Goal: Task Accomplishment & Management: Complete application form

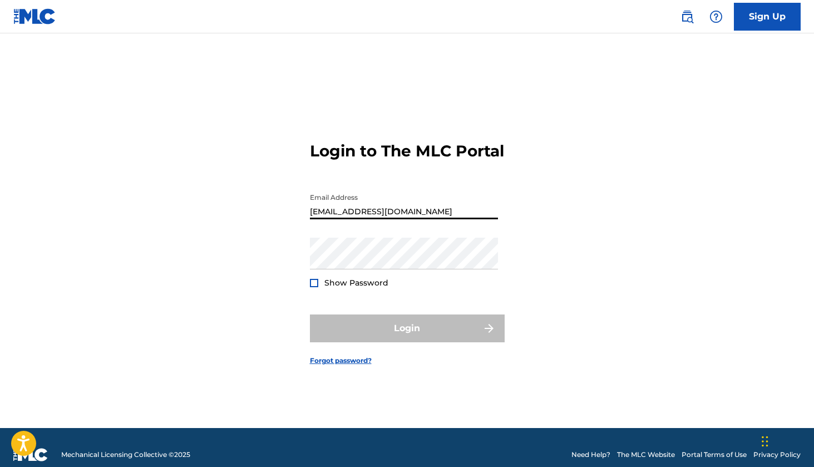
type input "[EMAIL_ADDRESS][DOMAIN_NAME]"
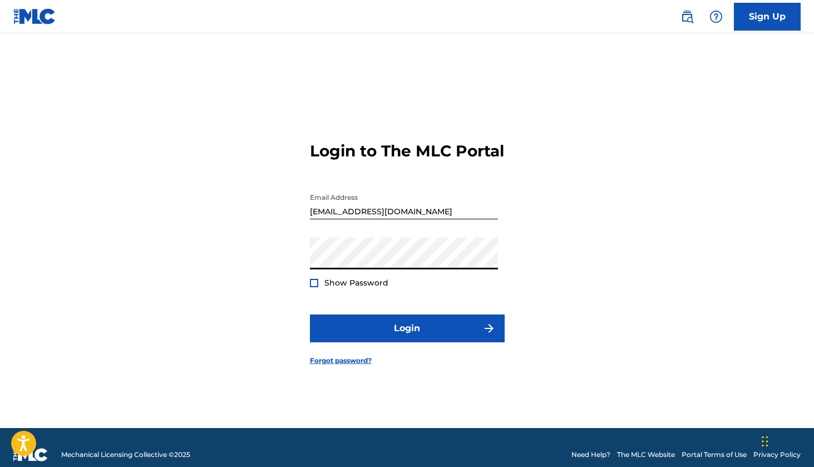
click at [407, 338] on button "Login" at bounding box center [407, 328] width 195 height 28
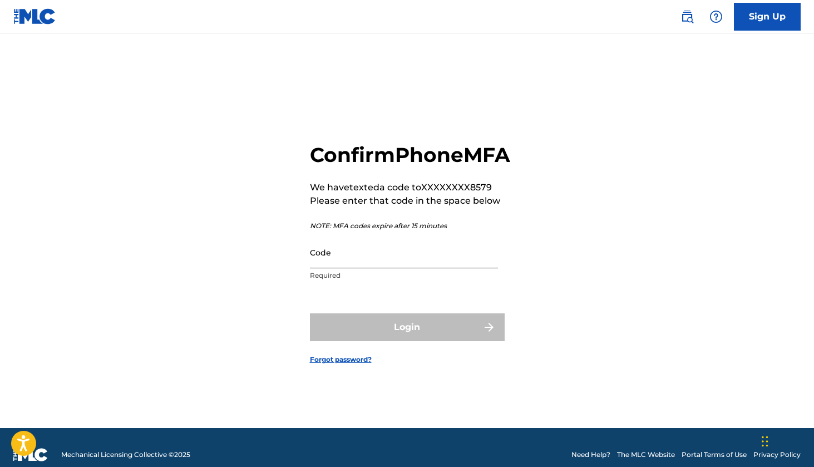
click at [339, 260] on input "Code" at bounding box center [404, 252] width 188 height 32
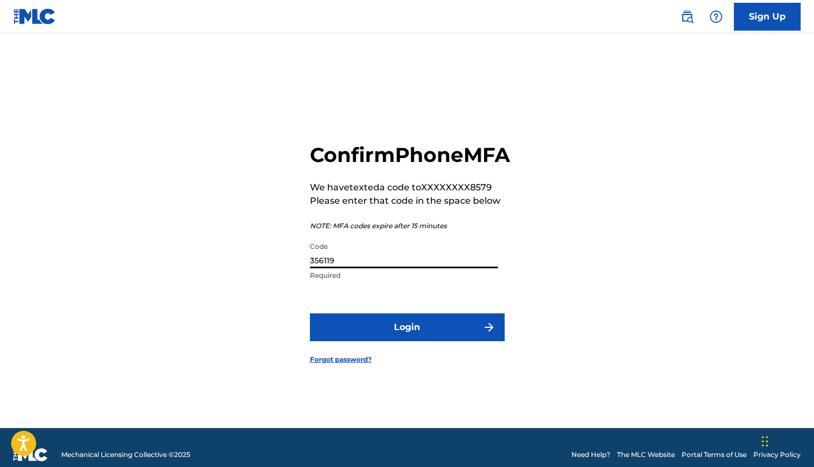
type input "356119"
click at [407, 339] on button "Login" at bounding box center [407, 327] width 195 height 28
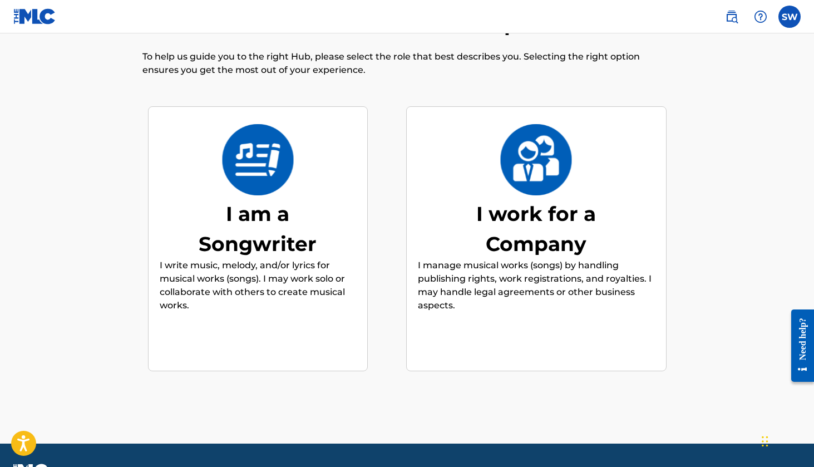
click at [269, 264] on p "I write music, melody, and/or lyrics for musical works (songs). I may work solo…" at bounding box center [258, 285] width 196 height 53
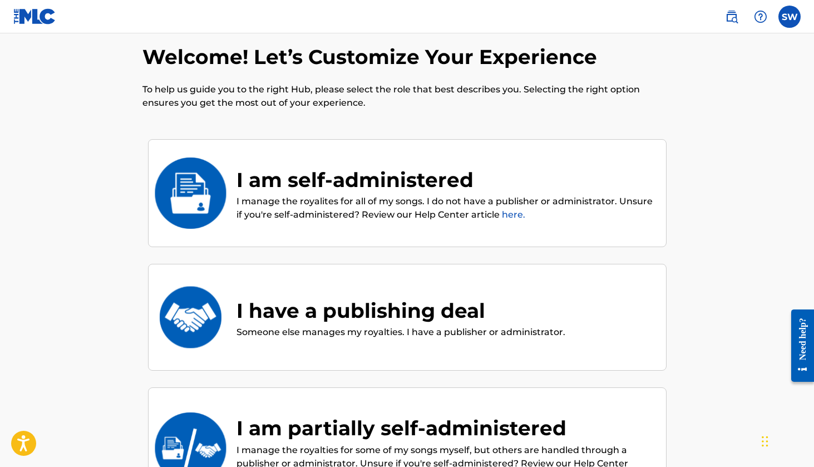
scroll to position [16, 0]
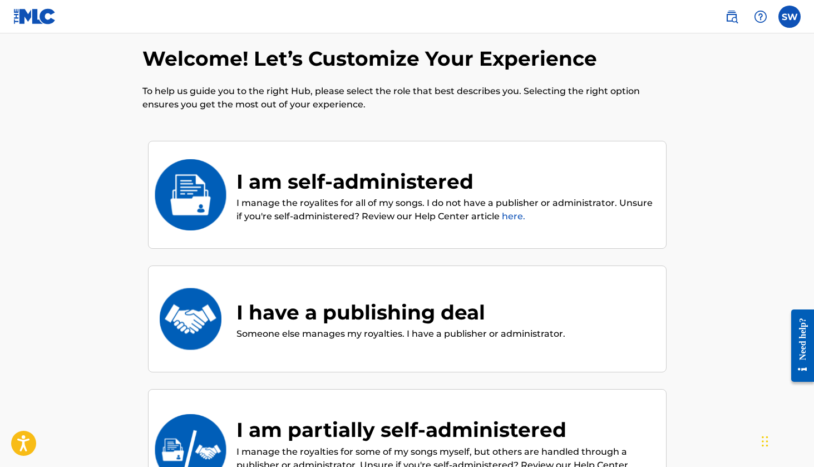
click at [350, 199] on p "I manage the royalites for all of my songs. I do not have a publisher or admini…" at bounding box center [445, 209] width 418 height 27
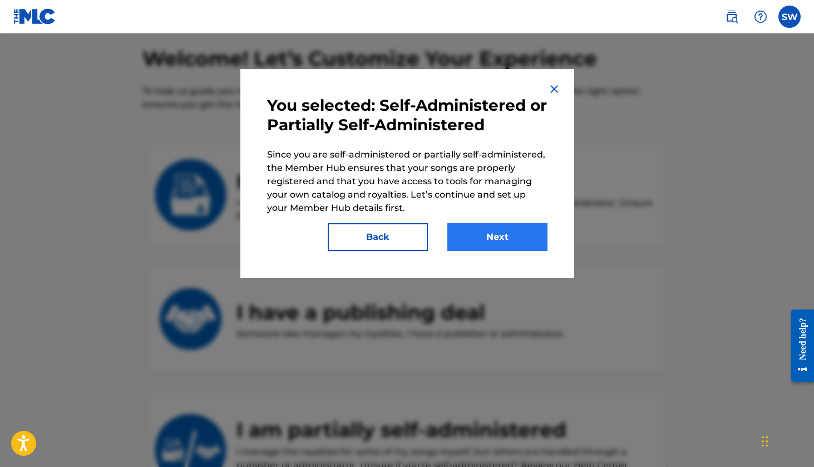
click at [483, 239] on button "Next" at bounding box center [497, 237] width 100 height 28
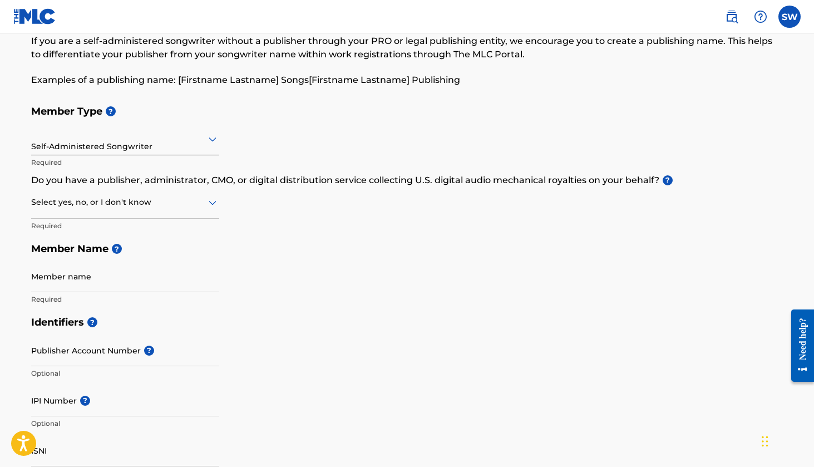
scroll to position [83, 0]
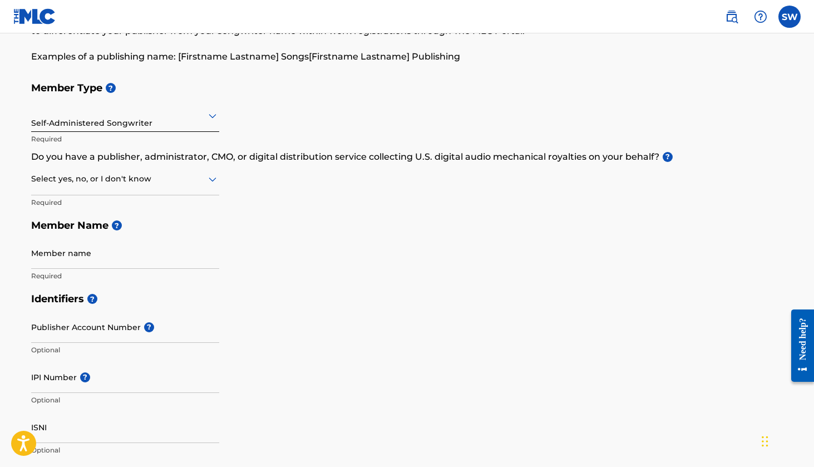
click at [171, 181] on div at bounding box center [125, 179] width 188 height 14
click at [164, 231] on div "No" at bounding box center [125, 232] width 187 height 25
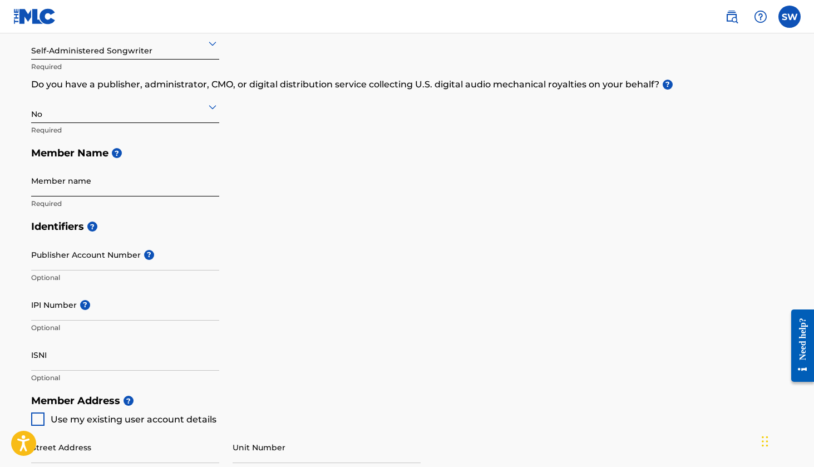
scroll to position [157, 0]
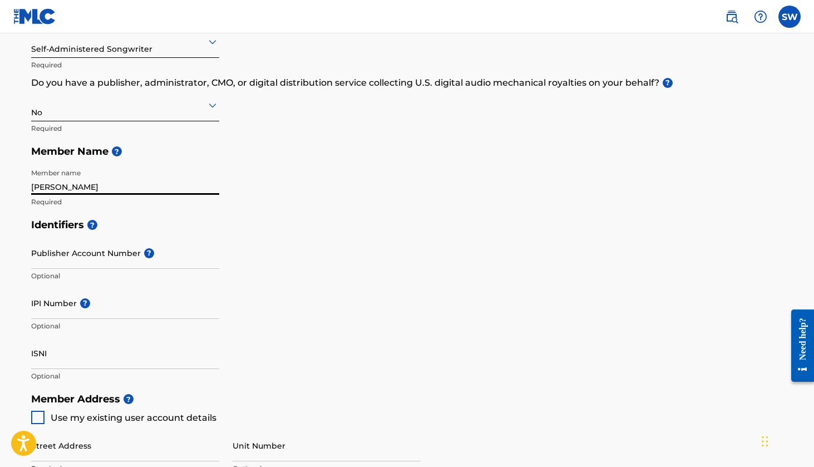
type input "[PERSON_NAME]"
click at [340, 240] on div "Identifiers ? Publisher Account Number ? Optional IPI Number ? Optional ISNI Op…" at bounding box center [407, 300] width 752 height 174
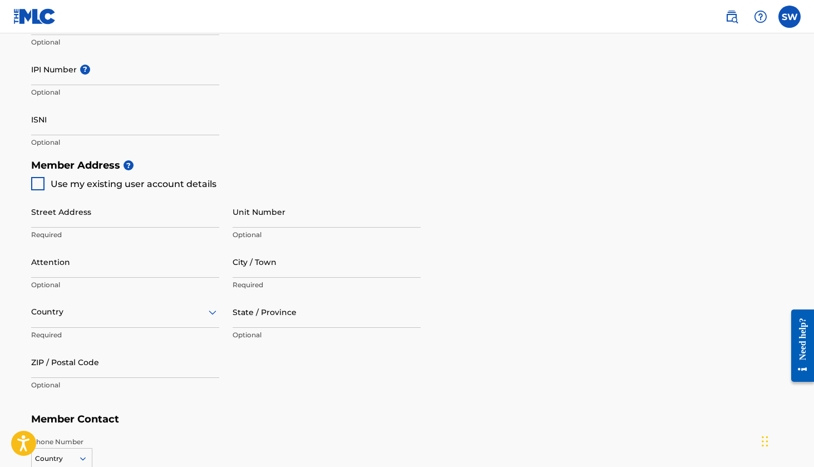
scroll to position [396, 0]
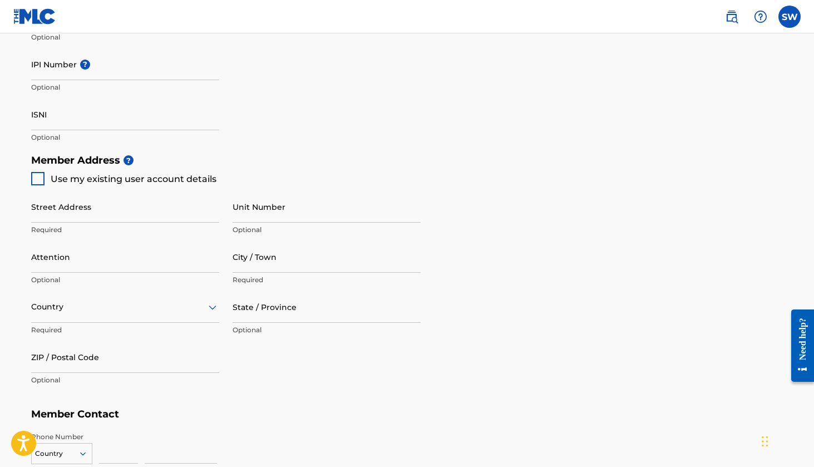
click at [38, 176] on div at bounding box center [37, 178] width 13 height 13
type input "[STREET_ADDRESS]"
type input "[US_STATE]"
type input "20020"
type input "202"
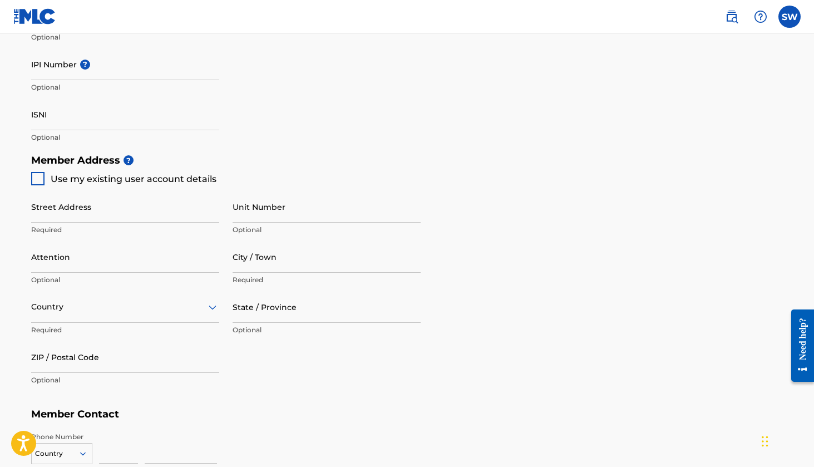
type input "8678579"
type input "[EMAIL_ADDRESS][DOMAIN_NAME]"
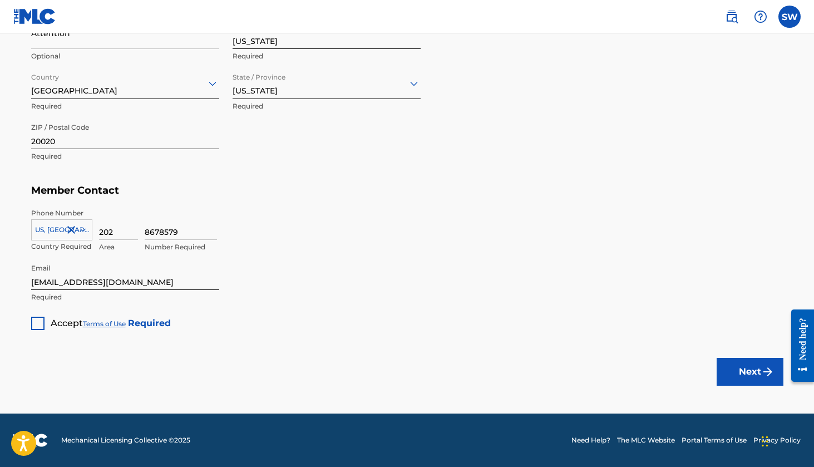
scroll to position [617, 0]
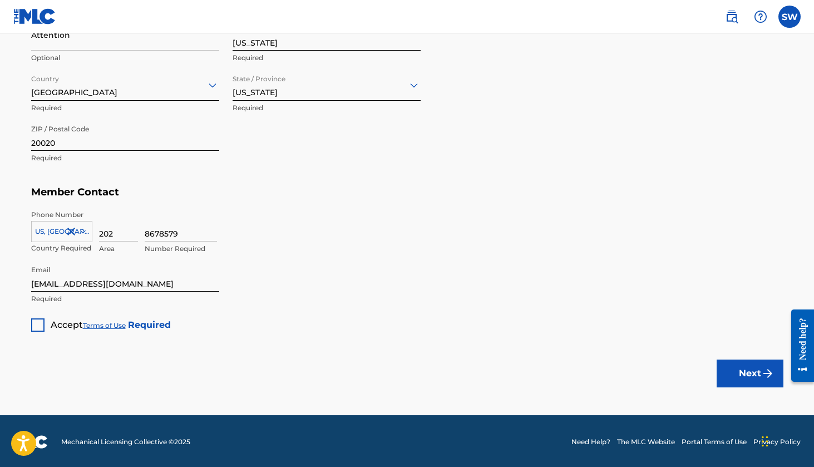
click at [38, 324] on div at bounding box center [37, 324] width 13 height 13
click at [749, 378] on button "Next" at bounding box center [749, 373] width 67 height 28
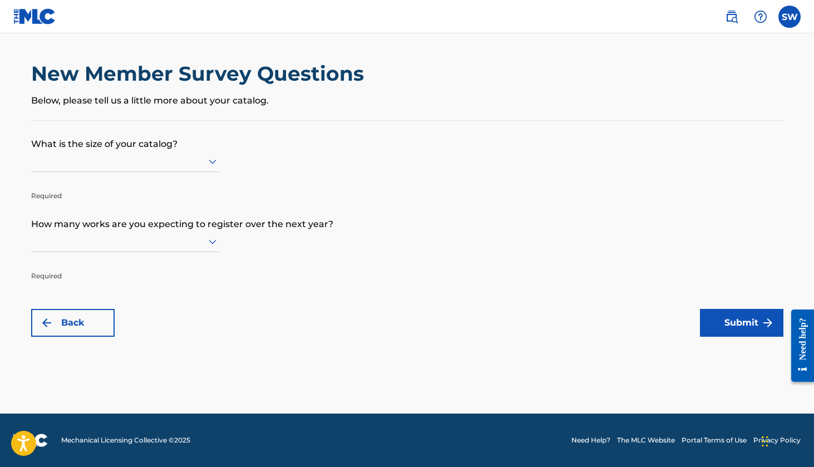
click at [98, 172] on div at bounding box center [125, 161] width 188 height 21
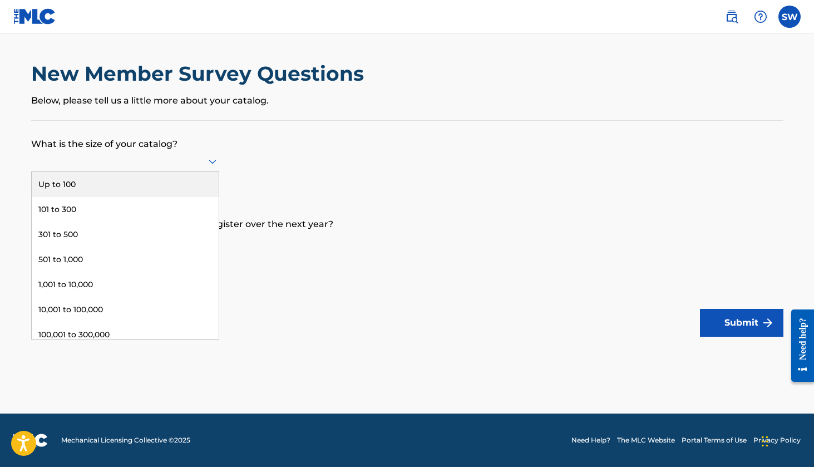
click at [90, 197] on div "Up to 100" at bounding box center [125, 184] width 187 height 25
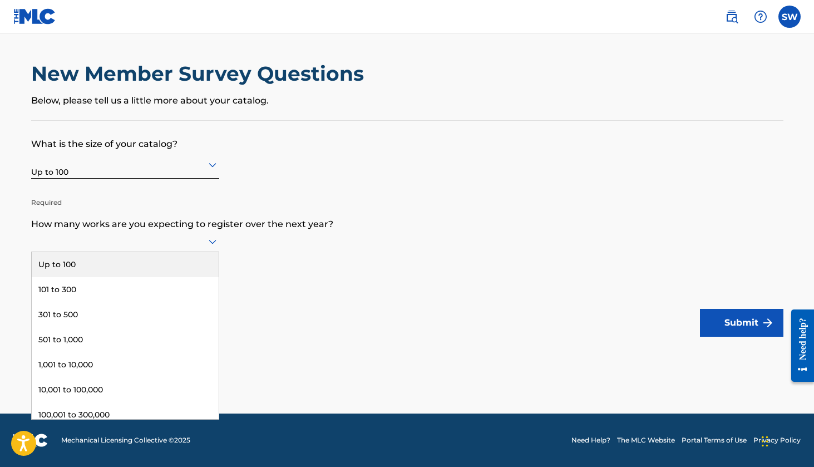
click at [95, 248] on div at bounding box center [125, 241] width 188 height 14
click at [87, 277] on div "Up to 100" at bounding box center [125, 264] width 187 height 25
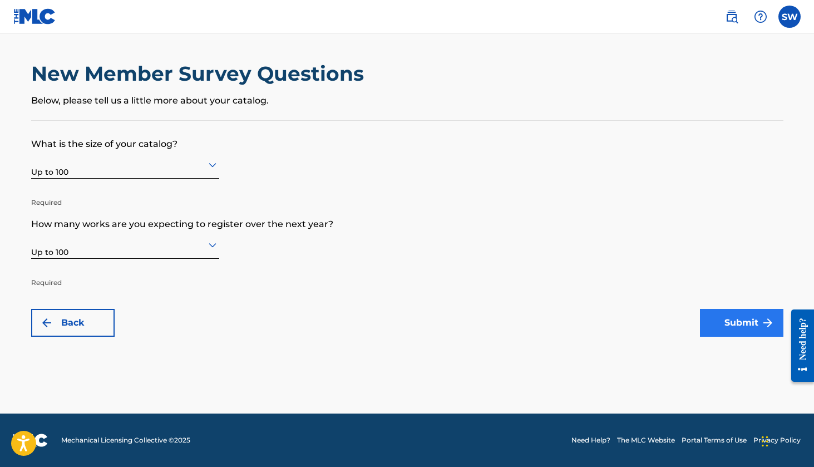
click at [727, 335] on button "Submit" at bounding box center [741, 323] width 83 height 28
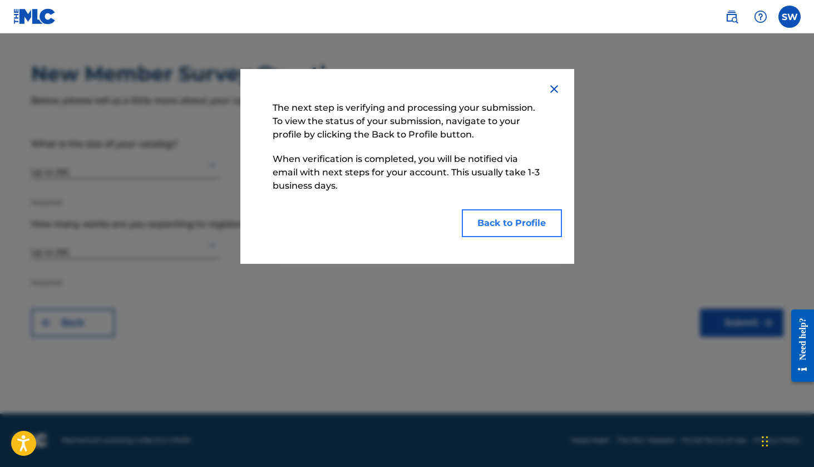
click at [486, 215] on button "Back to Profile" at bounding box center [512, 223] width 100 height 28
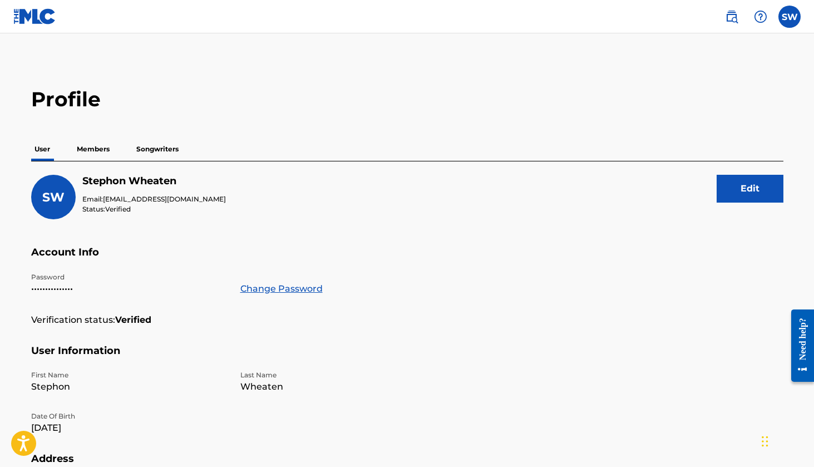
click at [89, 146] on p "Members" at bounding box center [92, 148] width 39 height 23
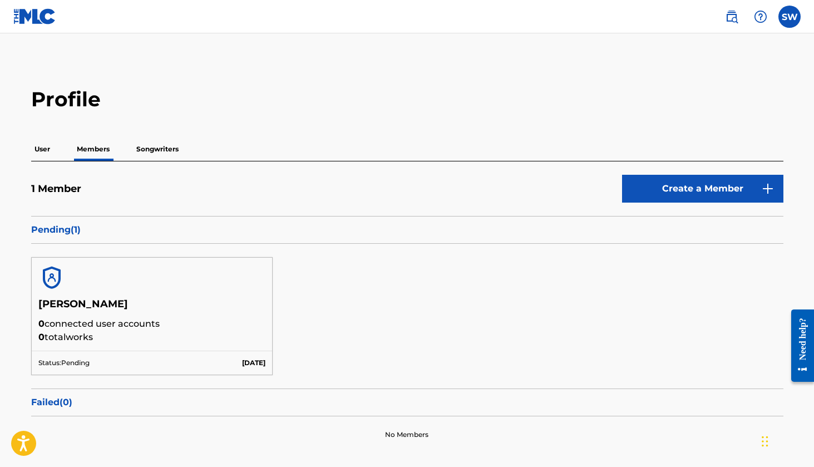
click at [42, 153] on p "User" at bounding box center [42, 148] width 22 height 23
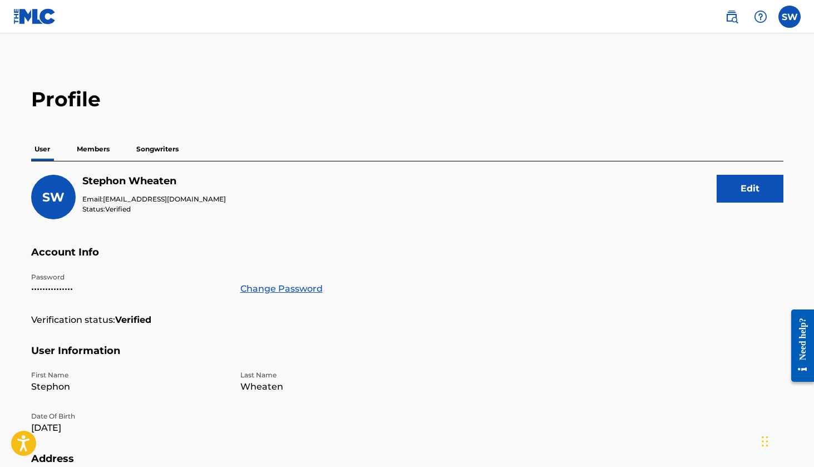
click at [37, 13] on img at bounding box center [34, 16] width 43 height 16
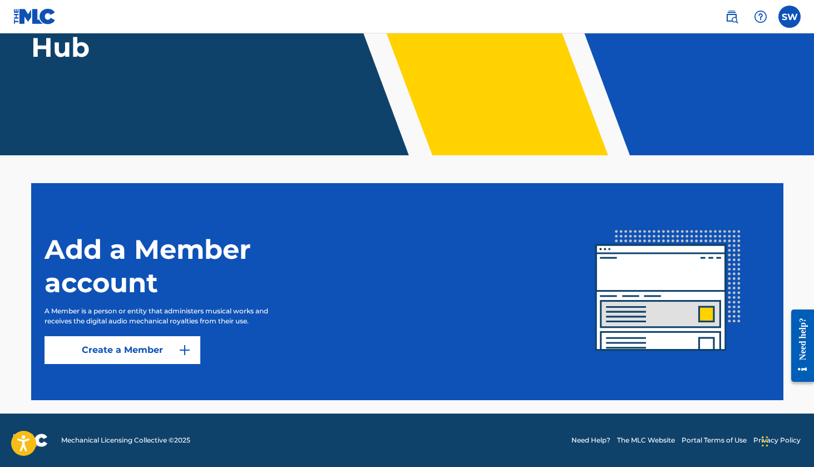
scroll to position [151, 0]
click at [174, 348] on link "Create a Member" at bounding box center [123, 350] width 156 height 28
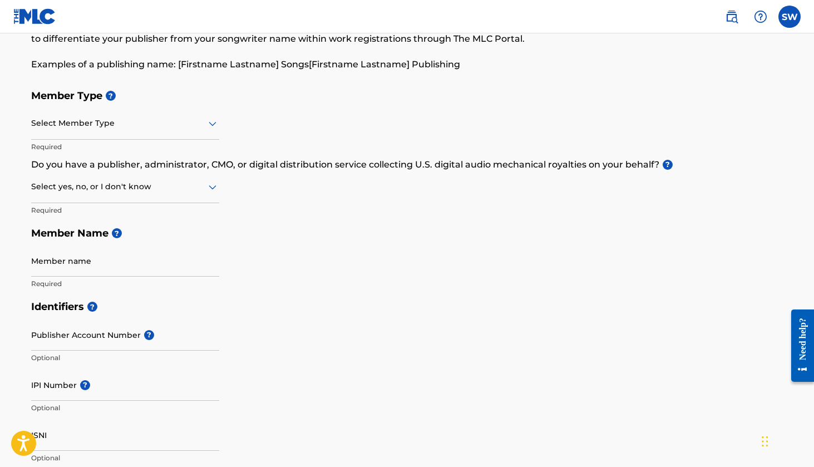
scroll to position [81, 0]
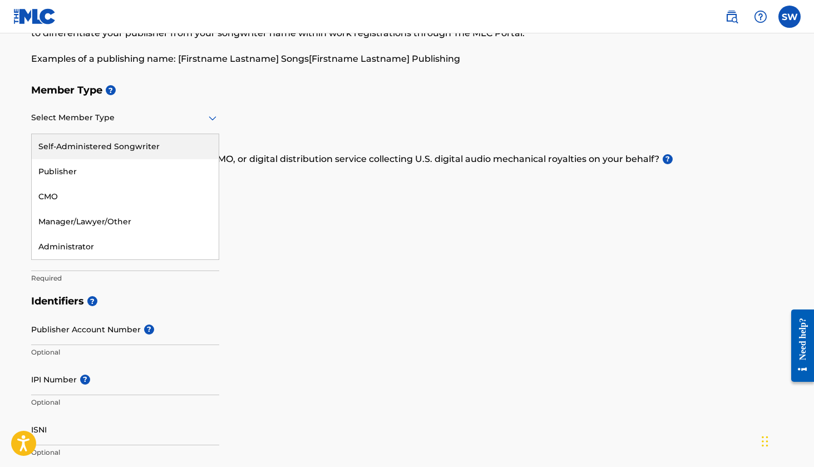
click at [128, 125] on div "Select Member Type" at bounding box center [125, 118] width 188 height 32
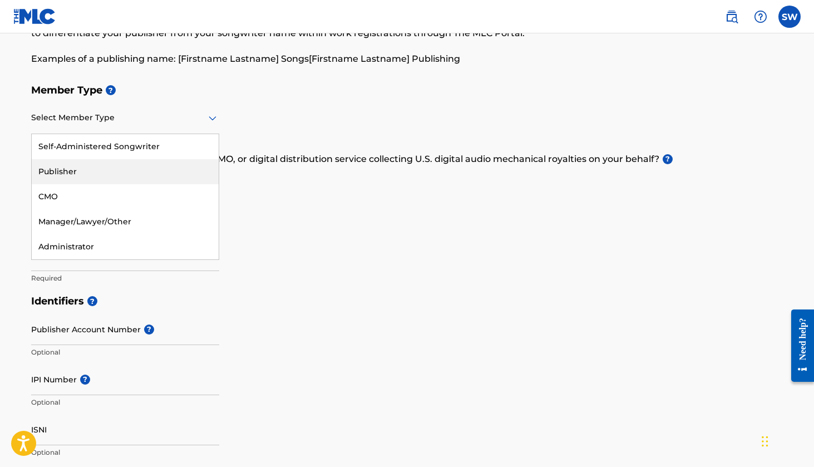
click at [312, 228] on h5 "Member Name ?" at bounding box center [407, 228] width 752 height 24
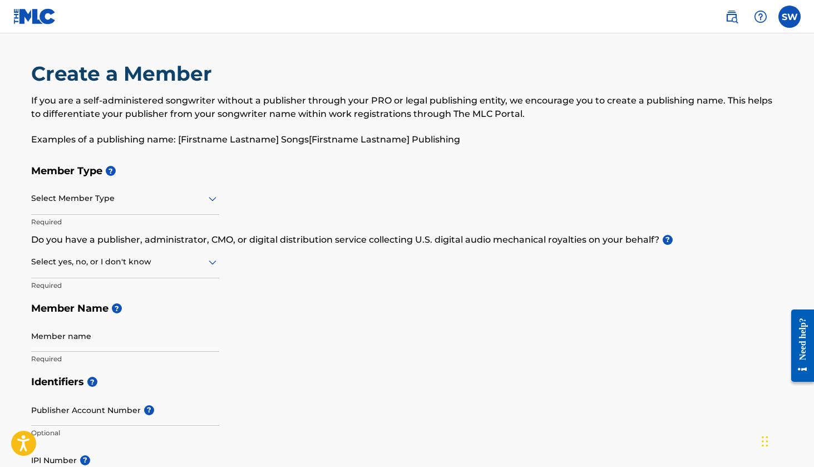
scroll to position [0, 0]
click at [787, 16] on label at bounding box center [789, 17] width 22 height 22
click at [789, 17] on input "[PERSON_NAME] [EMAIL_ADDRESS][DOMAIN_NAME] Notification Preferences Profile Log…" at bounding box center [789, 17] width 0 height 0
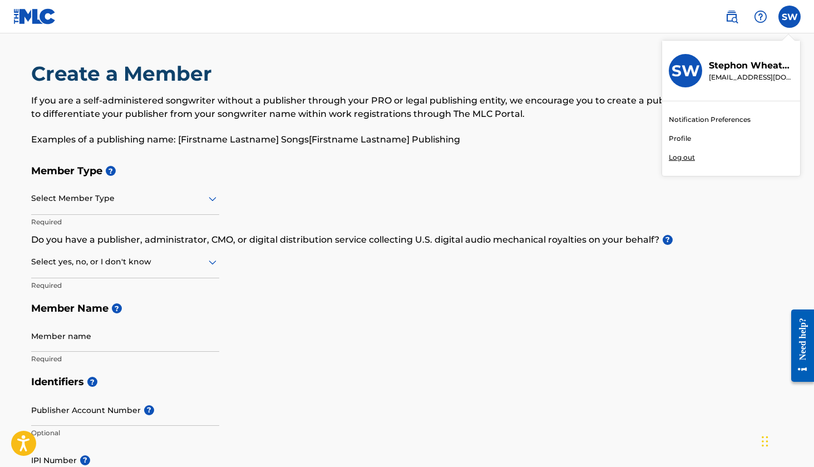
click at [683, 142] on link "Profile" at bounding box center [680, 139] width 22 height 10
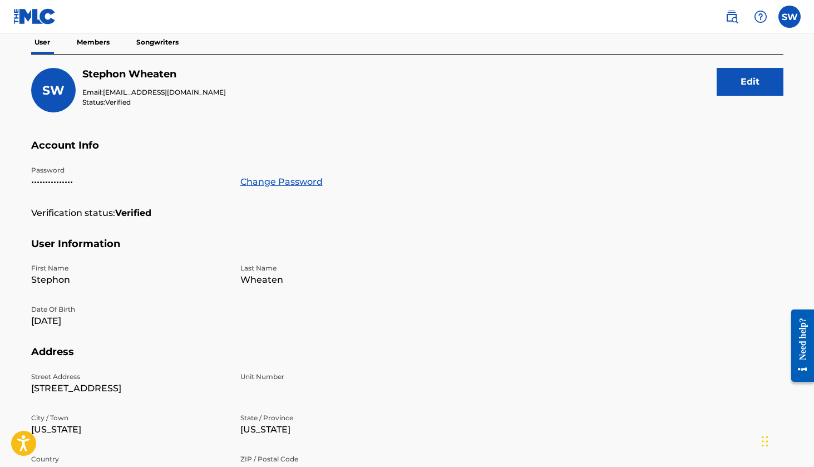
scroll to position [105, 0]
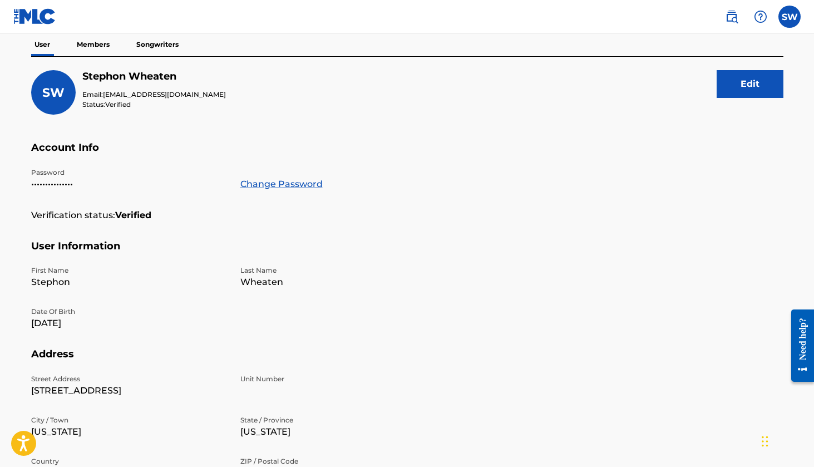
click at [89, 43] on p "Members" at bounding box center [92, 44] width 39 height 23
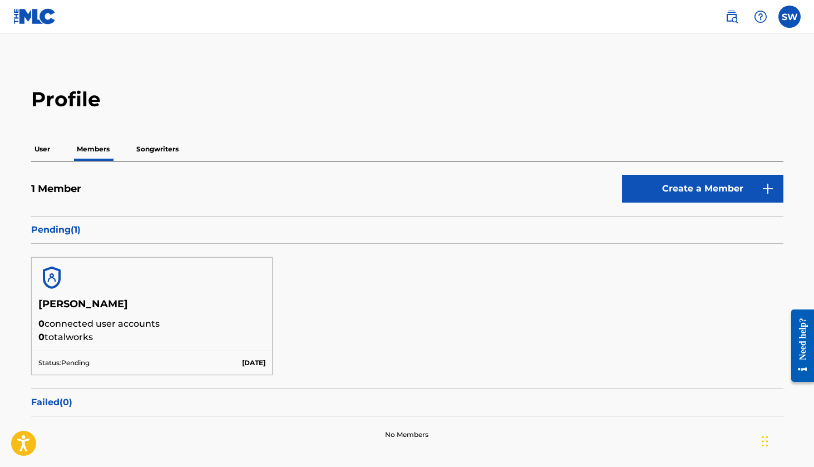
click at [77, 301] on h5 "[PERSON_NAME]" at bounding box center [152, 307] width 228 height 19
click at [65, 362] on p "Status: Pending" at bounding box center [63, 363] width 51 height 10
click at [54, 314] on h5 "[PERSON_NAME]" at bounding box center [152, 307] width 228 height 19
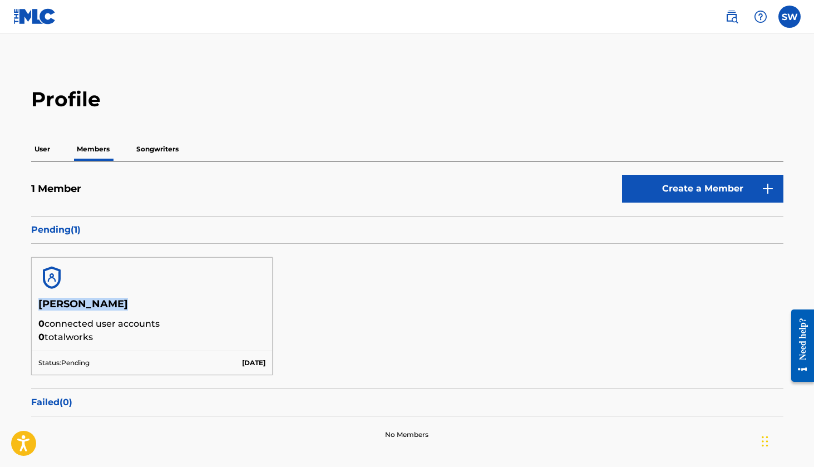
click at [50, 278] on img at bounding box center [51, 277] width 27 height 27
click at [51, 278] on img at bounding box center [51, 277] width 27 height 27
click at [405, 332] on div "[PERSON_NAME] 0 connected user accounts 0 total works Status: Pending [DATE]" at bounding box center [407, 316] width 752 height 145
click at [147, 152] on p "Songwriters" at bounding box center [157, 148] width 49 height 23
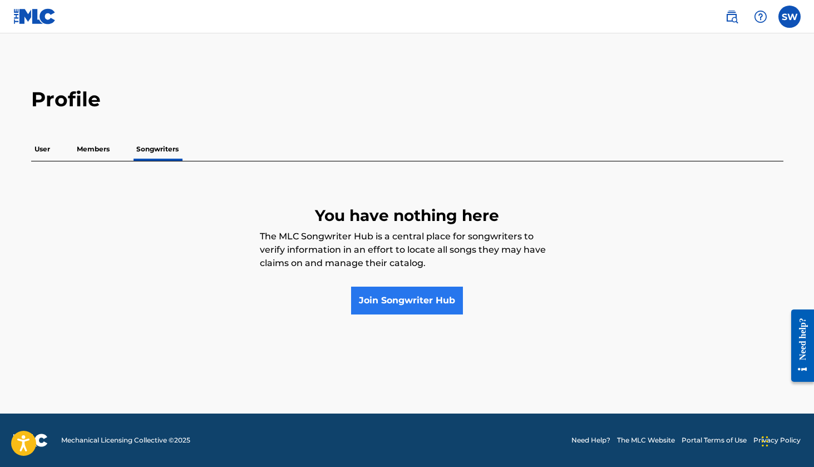
click at [396, 303] on link "Join Songwriter Hub" at bounding box center [407, 300] width 112 height 28
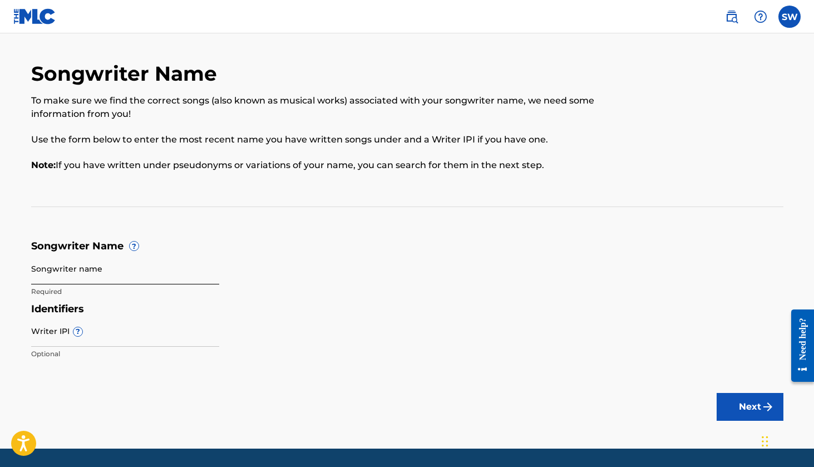
click at [122, 272] on input "Songwriter name" at bounding box center [125, 269] width 188 height 32
type input "Str8Steppa"
click at [754, 400] on button "Next" at bounding box center [749, 407] width 67 height 28
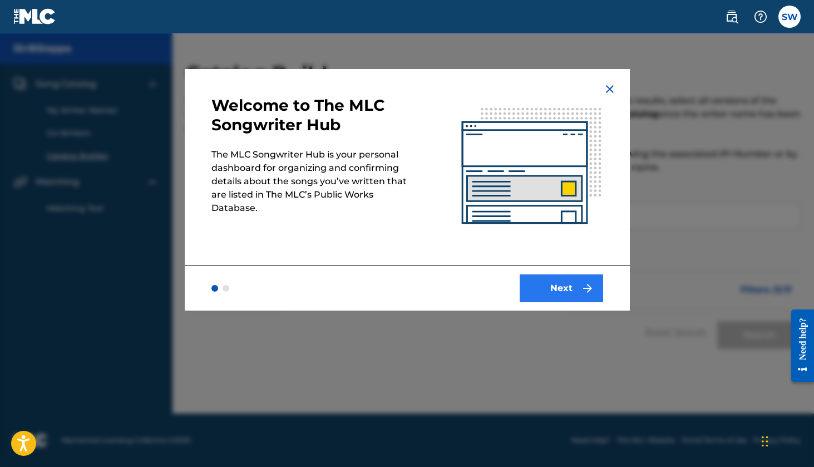
click at [566, 285] on button "Next" at bounding box center [561, 288] width 83 height 28
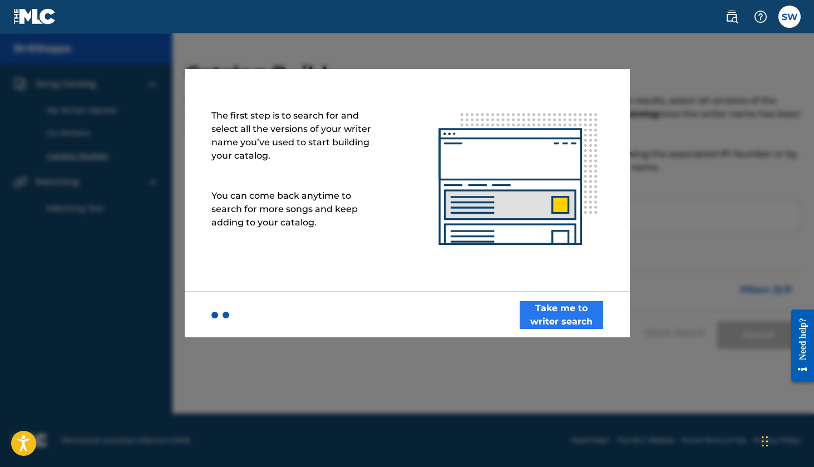
click at [562, 322] on button "Take me to writer search" at bounding box center [561, 315] width 83 height 28
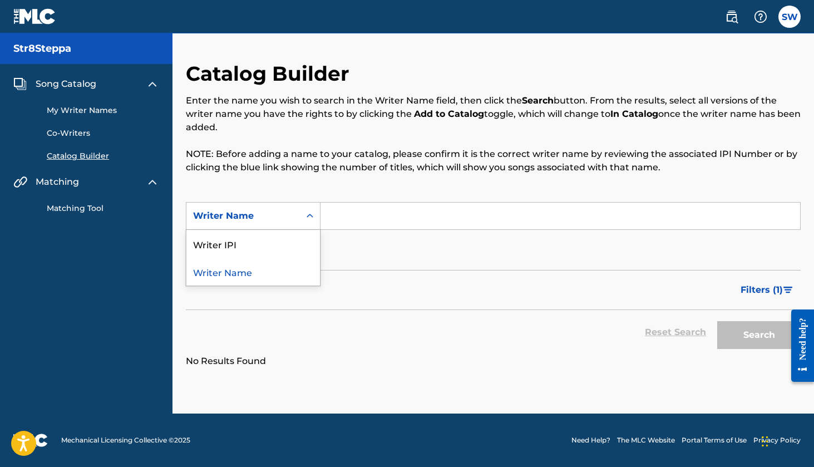
click at [248, 211] on div "Writer Name" at bounding box center [243, 215] width 100 height 13
click at [233, 280] on div "Writer Name" at bounding box center [253, 272] width 134 height 28
click at [289, 260] on button "Add Criteria" at bounding box center [253, 250] width 135 height 28
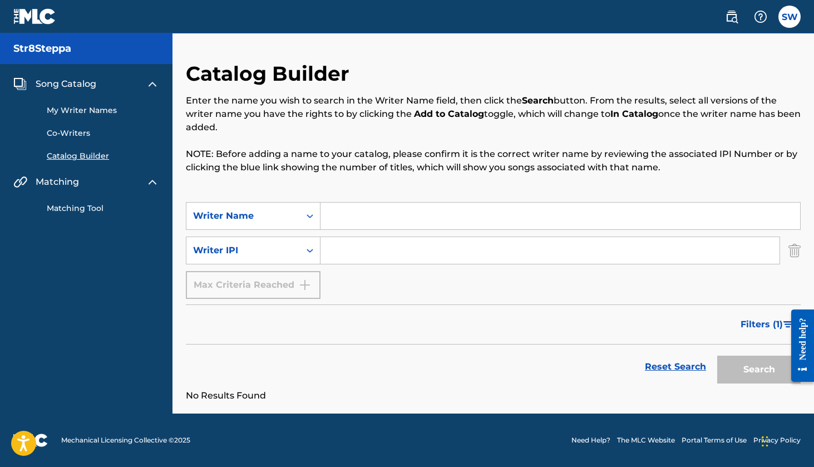
click at [359, 218] on input "Search Form" at bounding box center [559, 215] width 479 height 27
click at [794, 256] on img "Search Form" at bounding box center [794, 250] width 12 height 28
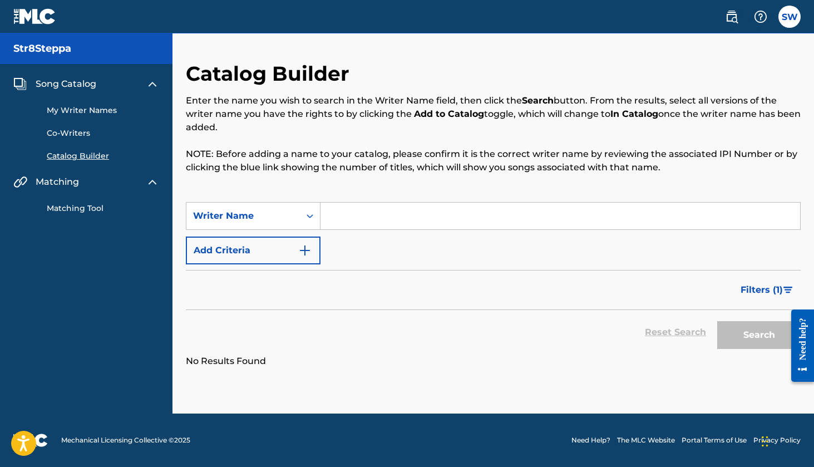
click at [96, 106] on link "My Writer Names" at bounding box center [103, 111] width 112 height 12
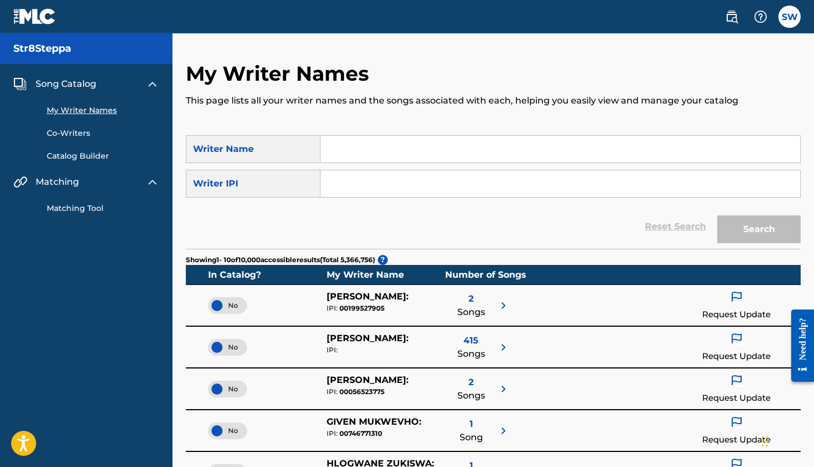
click at [357, 150] on input "Search Form" at bounding box center [559, 149] width 479 height 27
click at [768, 234] on button "Search" at bounding box center [758, 229] width 83 height 28
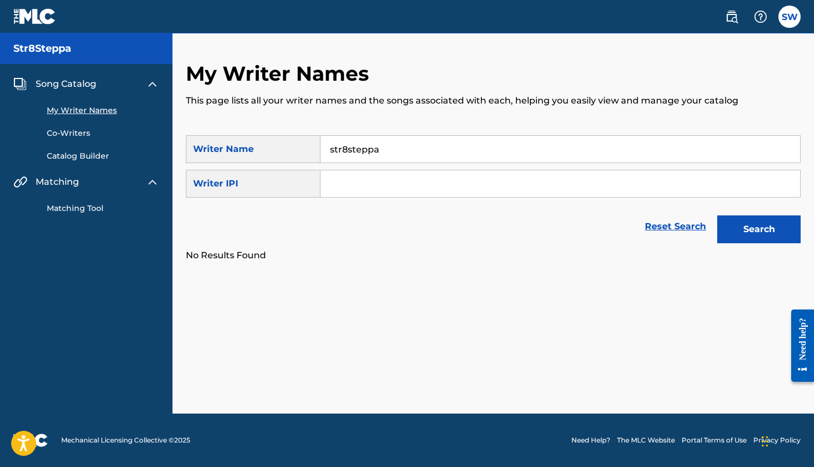
drag, startPoint x: 407, startPoint y: 145, endPoint x: 330, endPoint y: 140, distance: 76.9
click at [330, 140] on input "str8steppa" at bounding box center [559, 149] width 479 height 27
type input "[PERSON_NAME]"
click at [744, 231] on button "Search" at bounding box center [758, 229] width 83 height 28
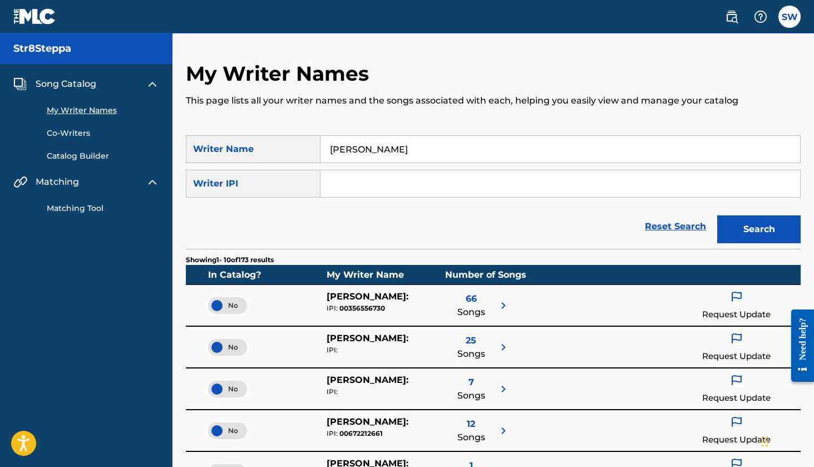
click at [71, 152] on link "Catalog Builder" at bounding box center [103, 156] width 112 height 12
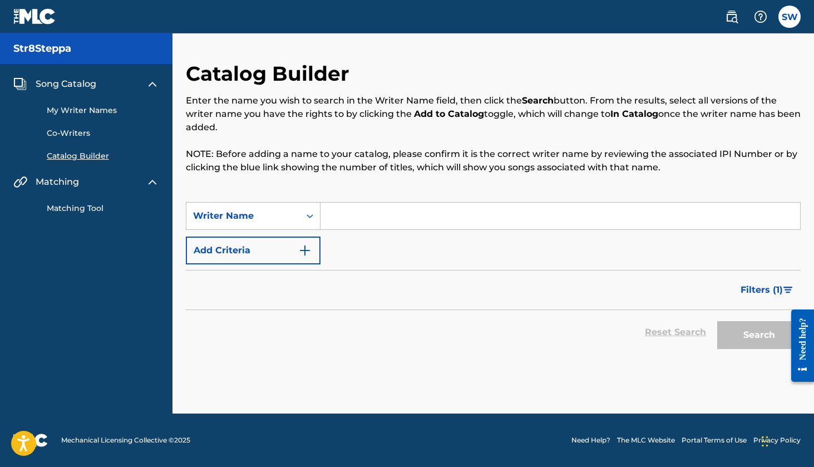
click at [363, 216] on input "Search Form" at bounding box center [559, 215] width 479 height 27
click at [82, 205] on link "Matching Tool" at bounding box center [103, 208] width 112 height 12
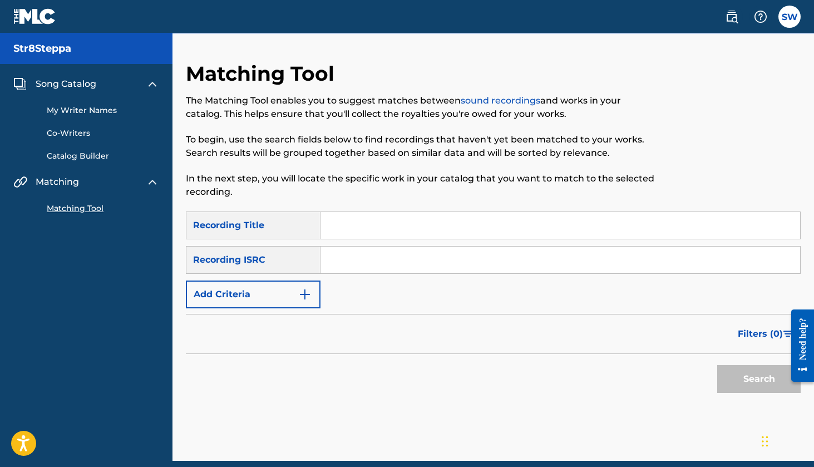
click at [395, 225] on input "Search Form" at bounding box center [559, 225] width 479 height 27
type input "show me the ropes"
click at [755, 390] on button "Search" at bounding box center [758, 379] width 83 height 28
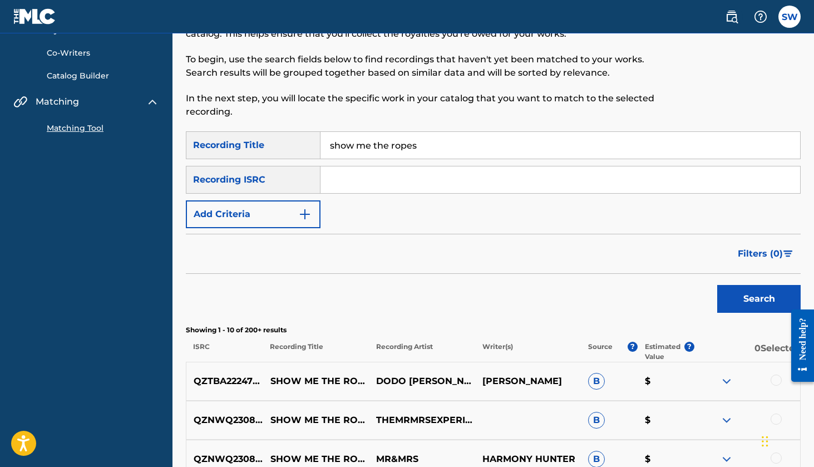
scroll to position [83, 0]
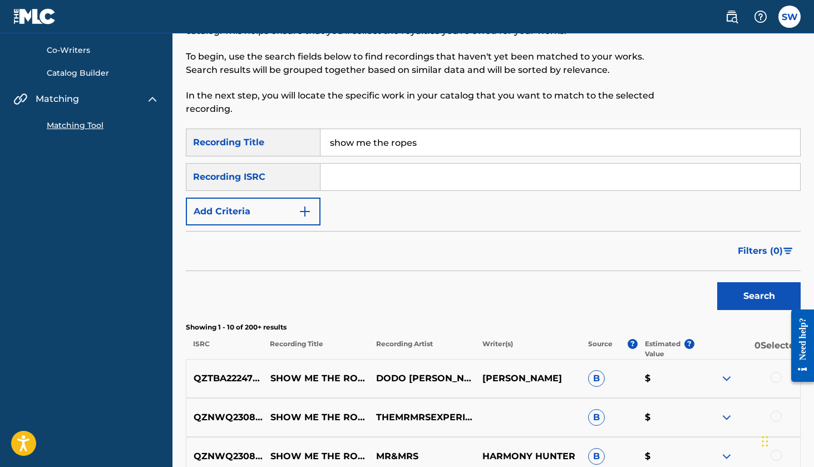
click at [363, 172] on input "Search Form" at bounding box center [559, 177] width 479 height 27
paste input "QZTB92543309"
type input "QZTB92543309"
click at [750, 296] on button "Search" at bounding box center [758, 296] width 83 height 28
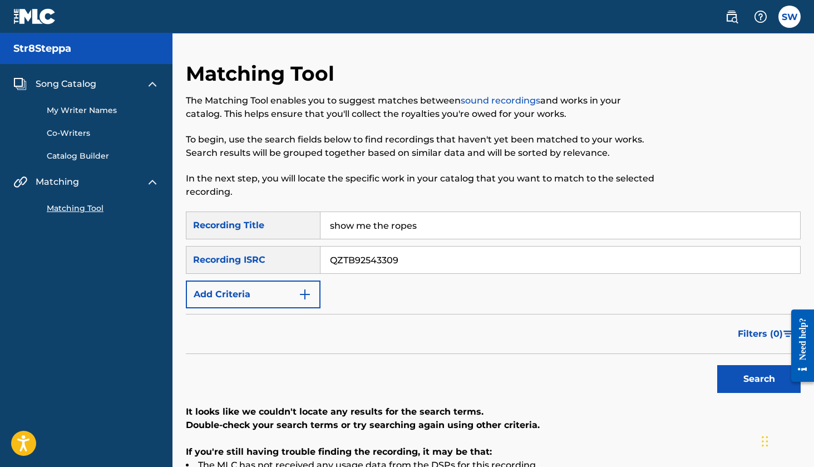
scroll to position [0, 0]
click at [51, 88] on span "Song Catalog" at bounding box center [66, 83] width 61 height 13
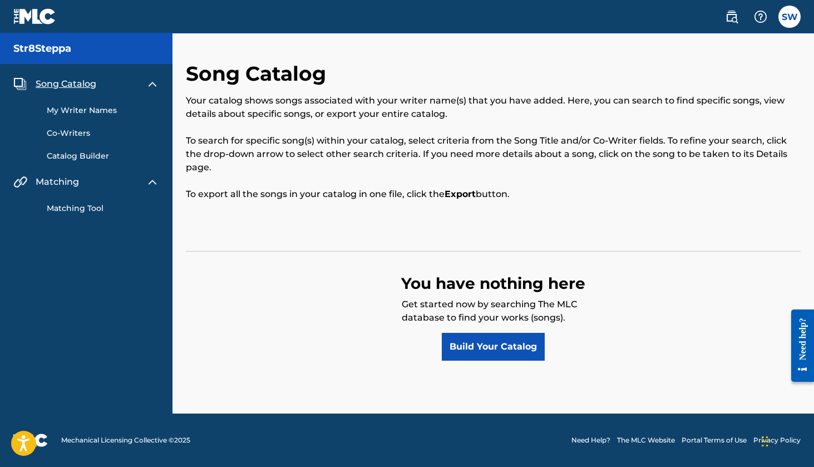
click at [62, 117] on div "My Writer Names Co-Writers Catalog Builder" at bounding box center [86, 126] width 146 height 71
click at [468, 353] on link "Build Your Catalog" at bounding box center [493, 347] width 103 height 28
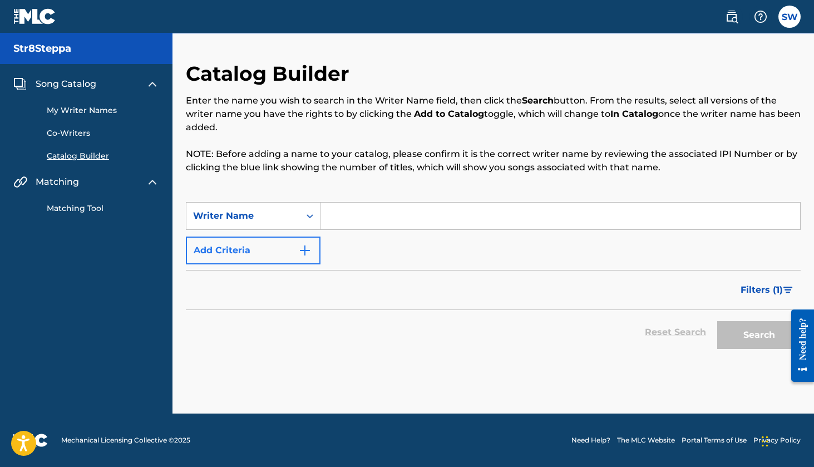
click at [296, 251] on button "Add Criteria" at bounding box center [253, 250] width 135 height 28
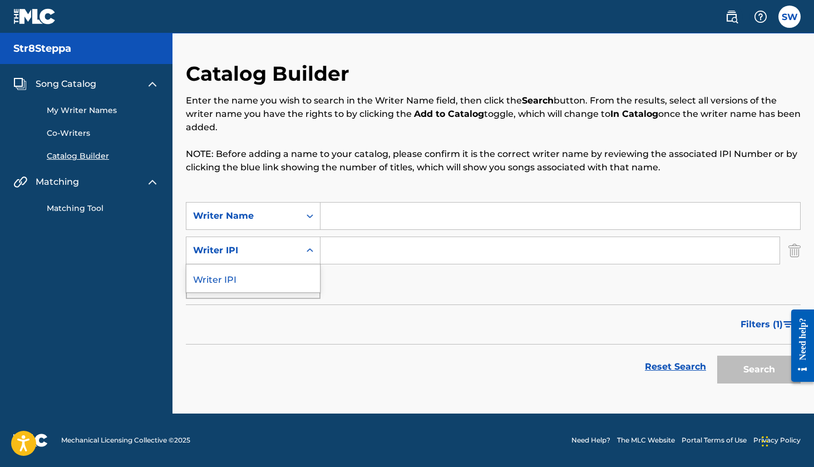
click at [300, 254] on div "Search Form" at bounding box center [310, 250] width 20 height 20
click at [271, 274] on div "Writer IPI" at bounding box center [253, 278] width 134 height 28
